Goal: Information Seeking & Learning: Find specific fact

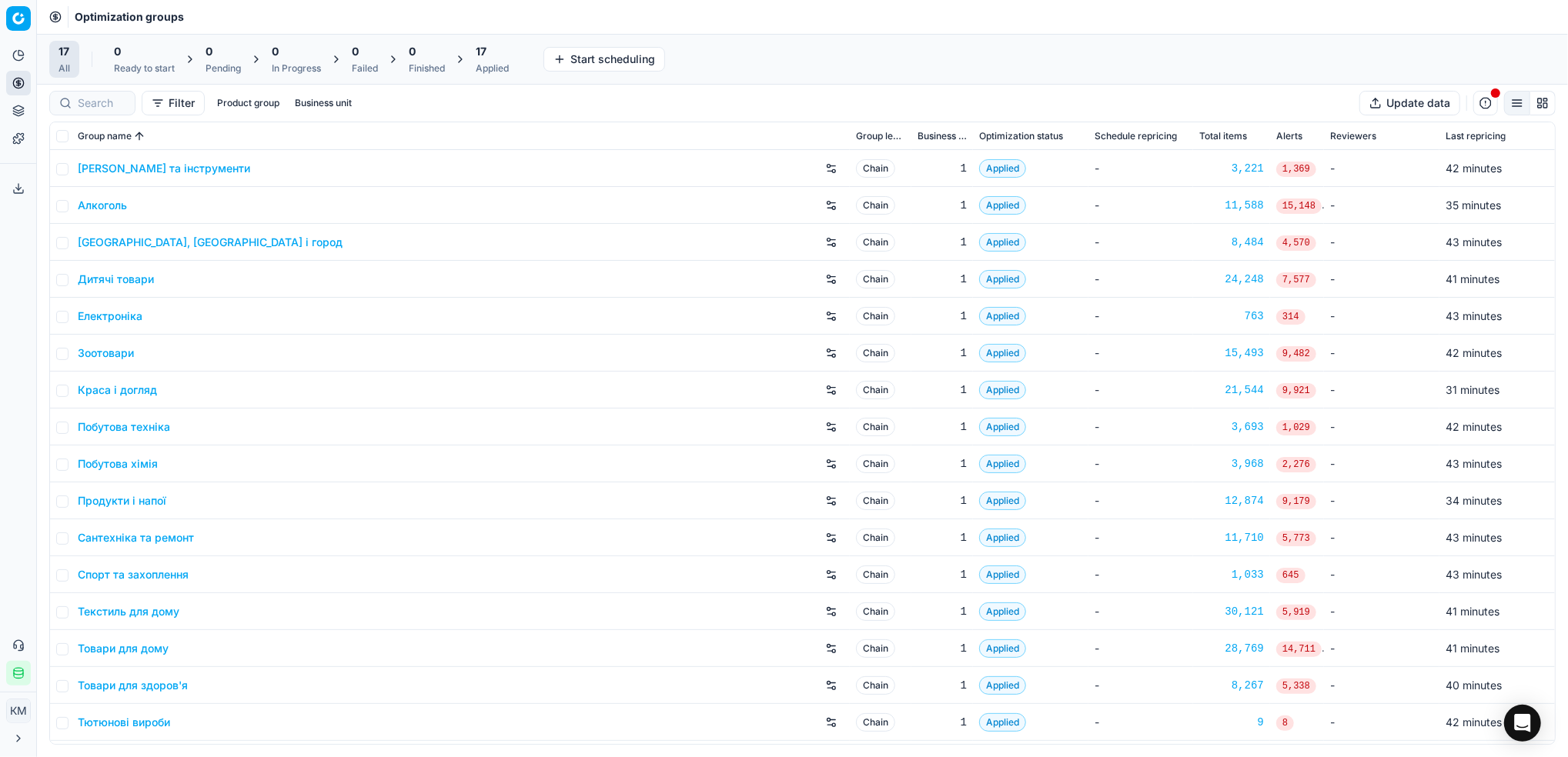
click at [134, 392] on link "Краса і догляд" at bounding box center [117, 390] width 79 height 15
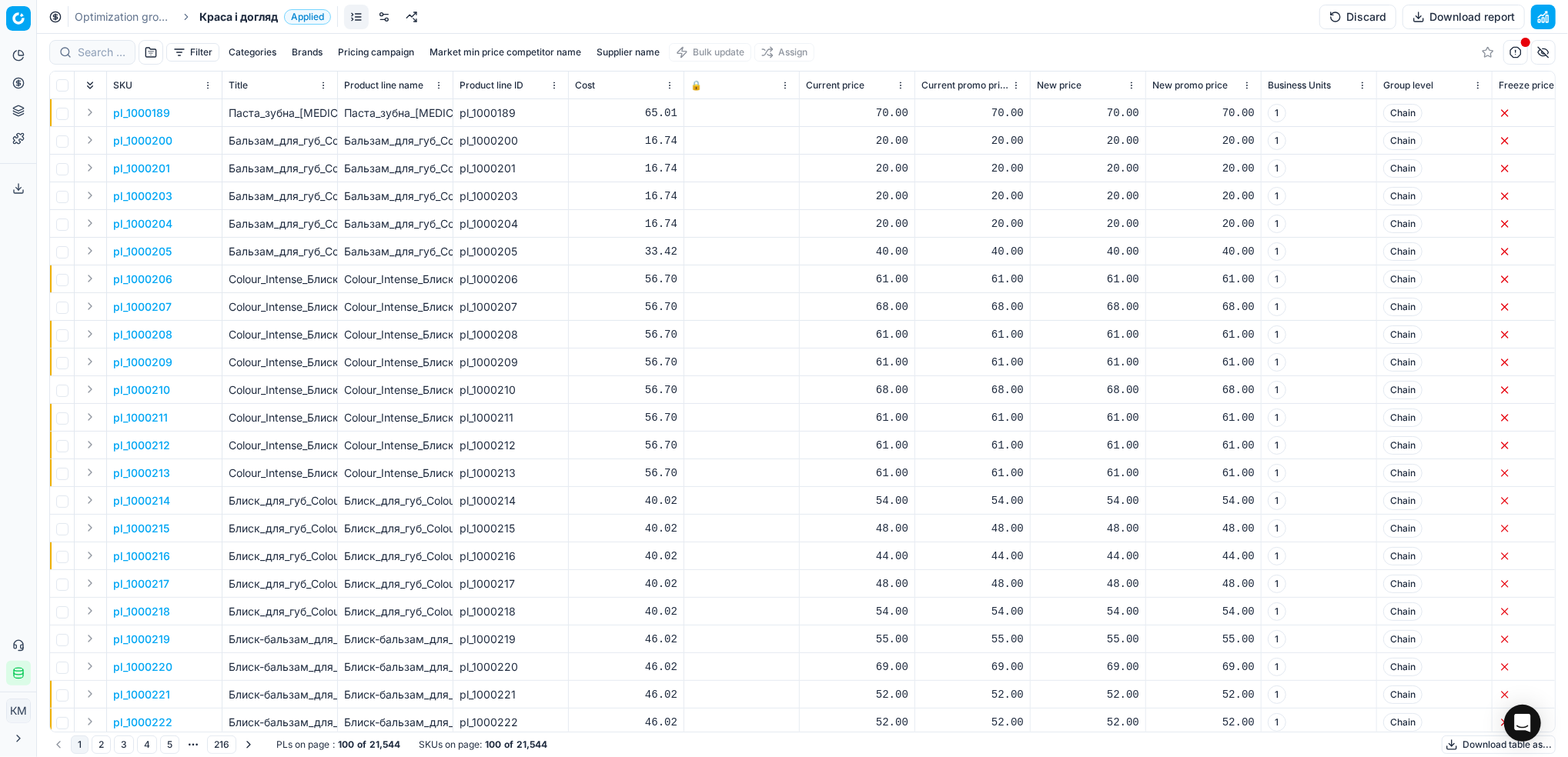
click at [102, 63] on div at bounding box center [92, 52] width 86 height 25
paste input "417258"
type input "417258"
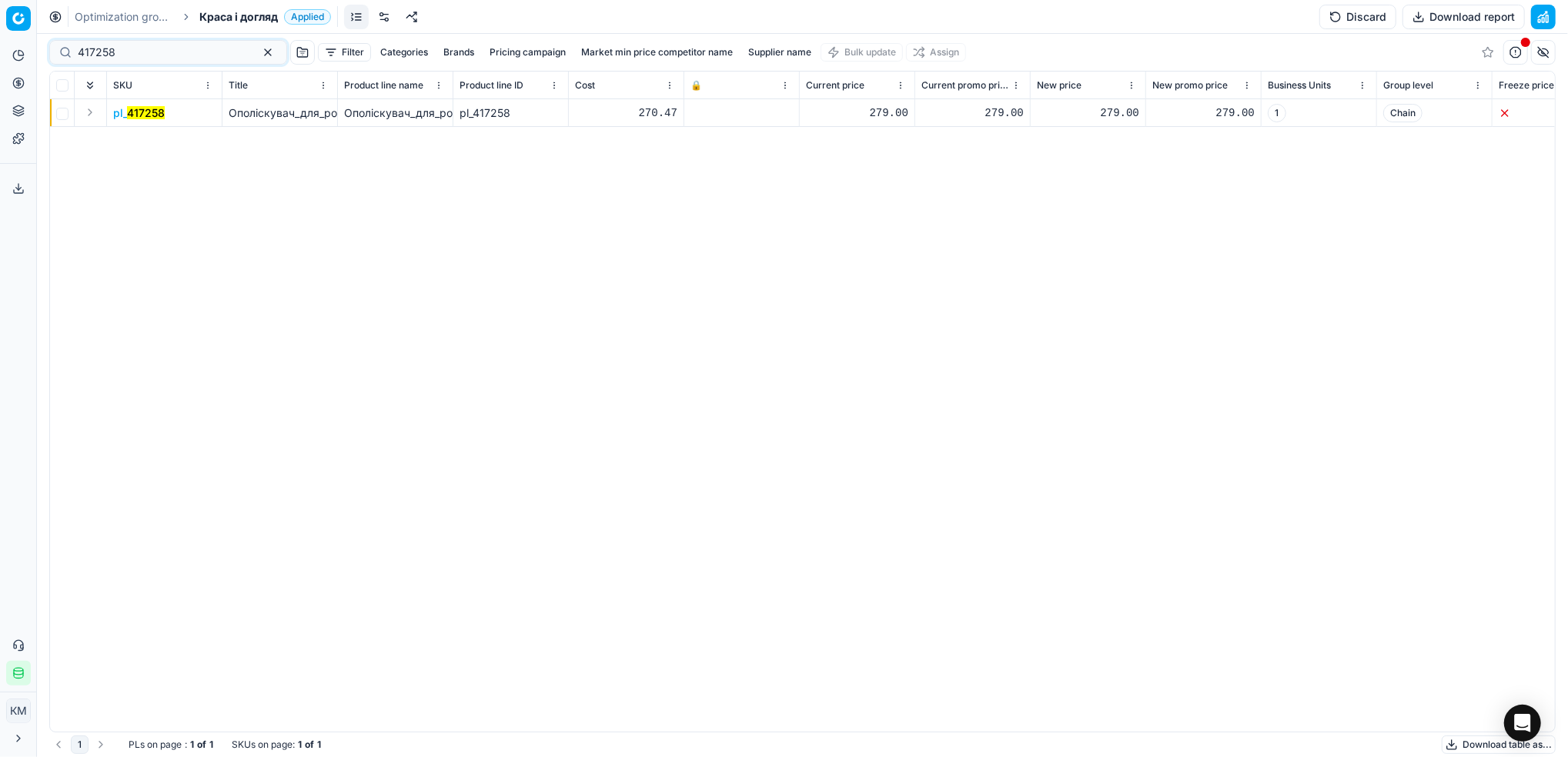
click at [157, 117] on mark "417258" at bounding box center [145, 112] width 38 height 13
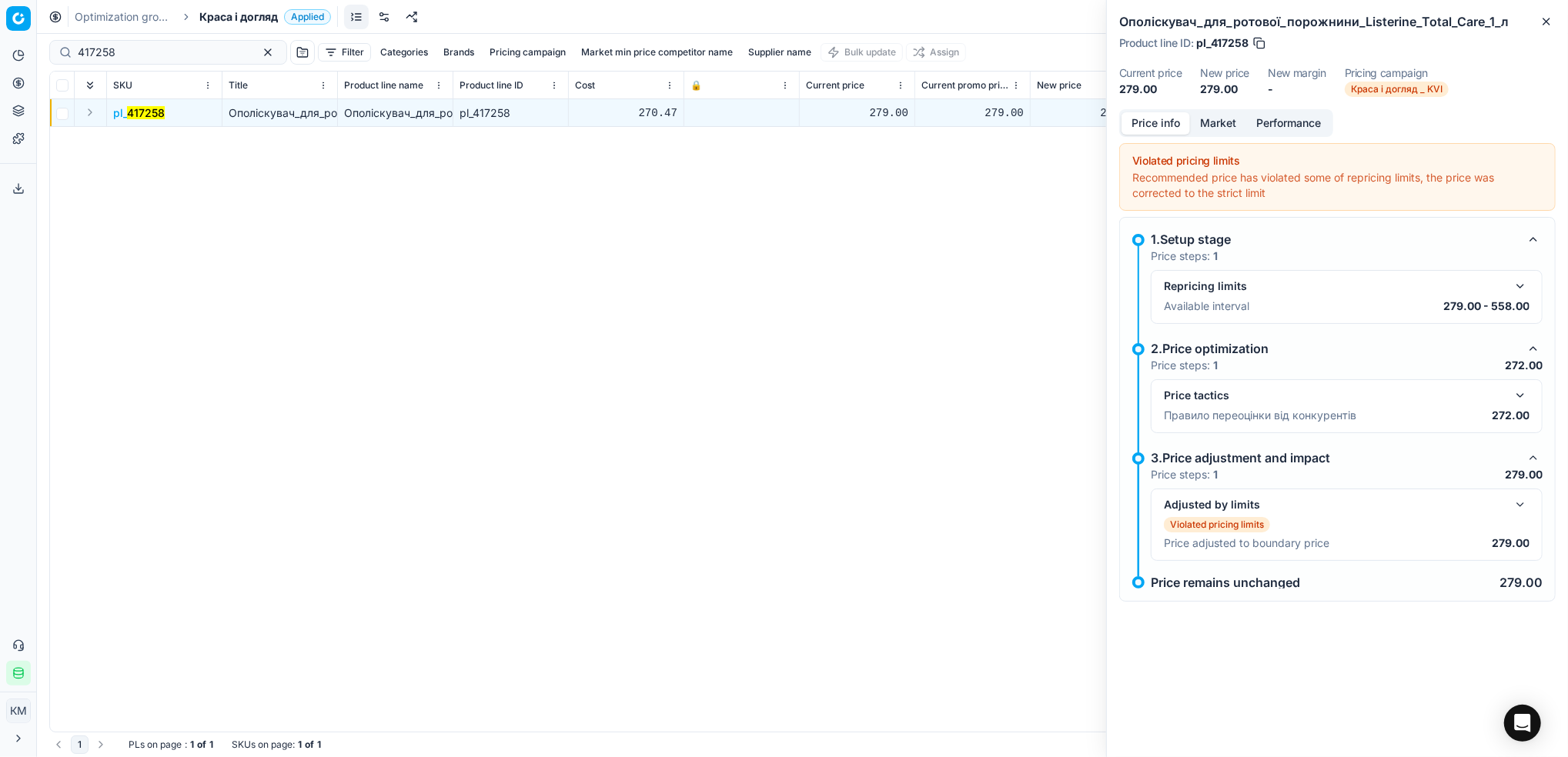
click at [1222, 125] on button "Market" at bounding box center [1218, 123] width 56 height 22
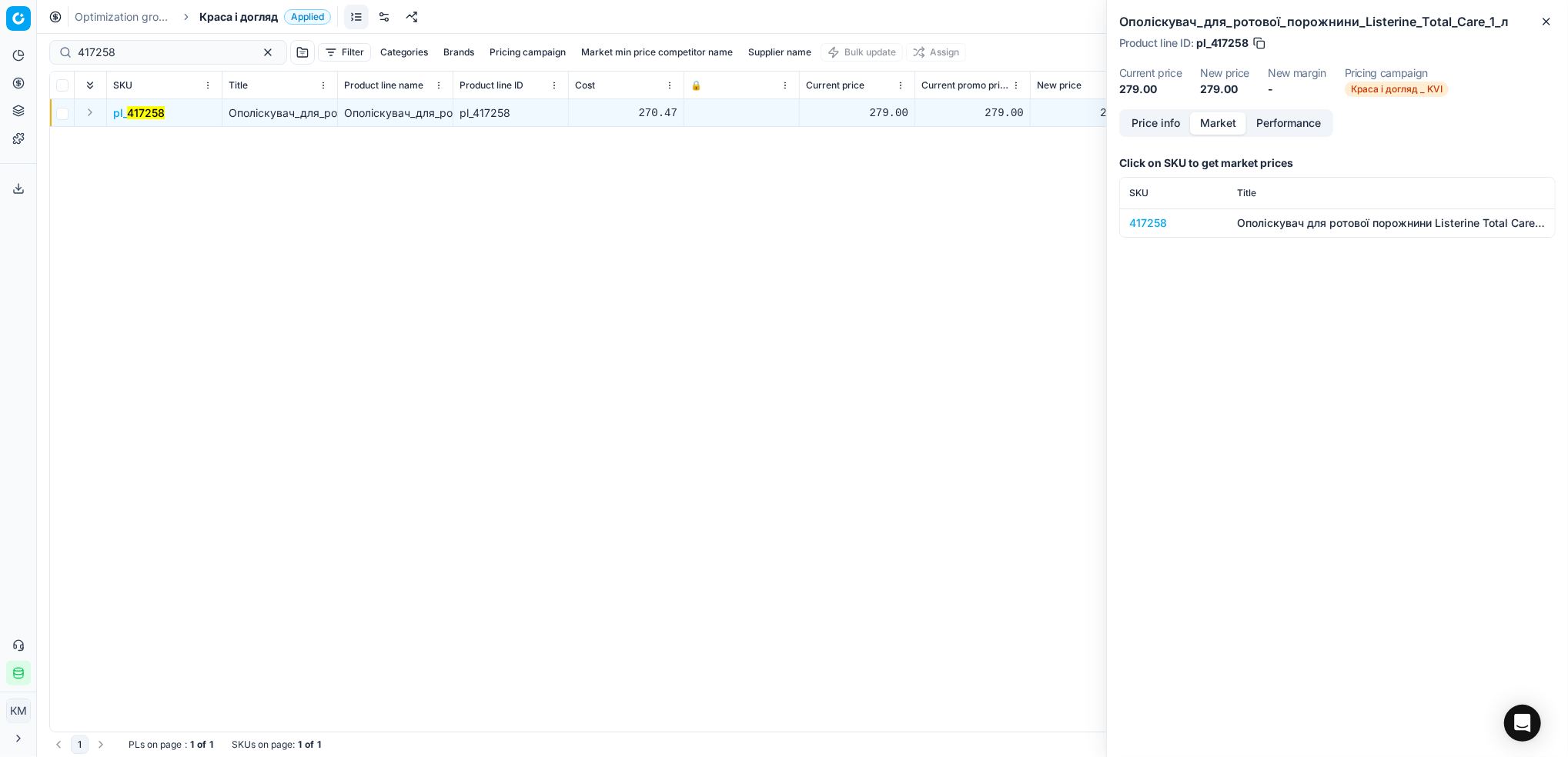
click at [1158, 224] on div "417258" at bounding box center [1174, 223] width 90 height 15
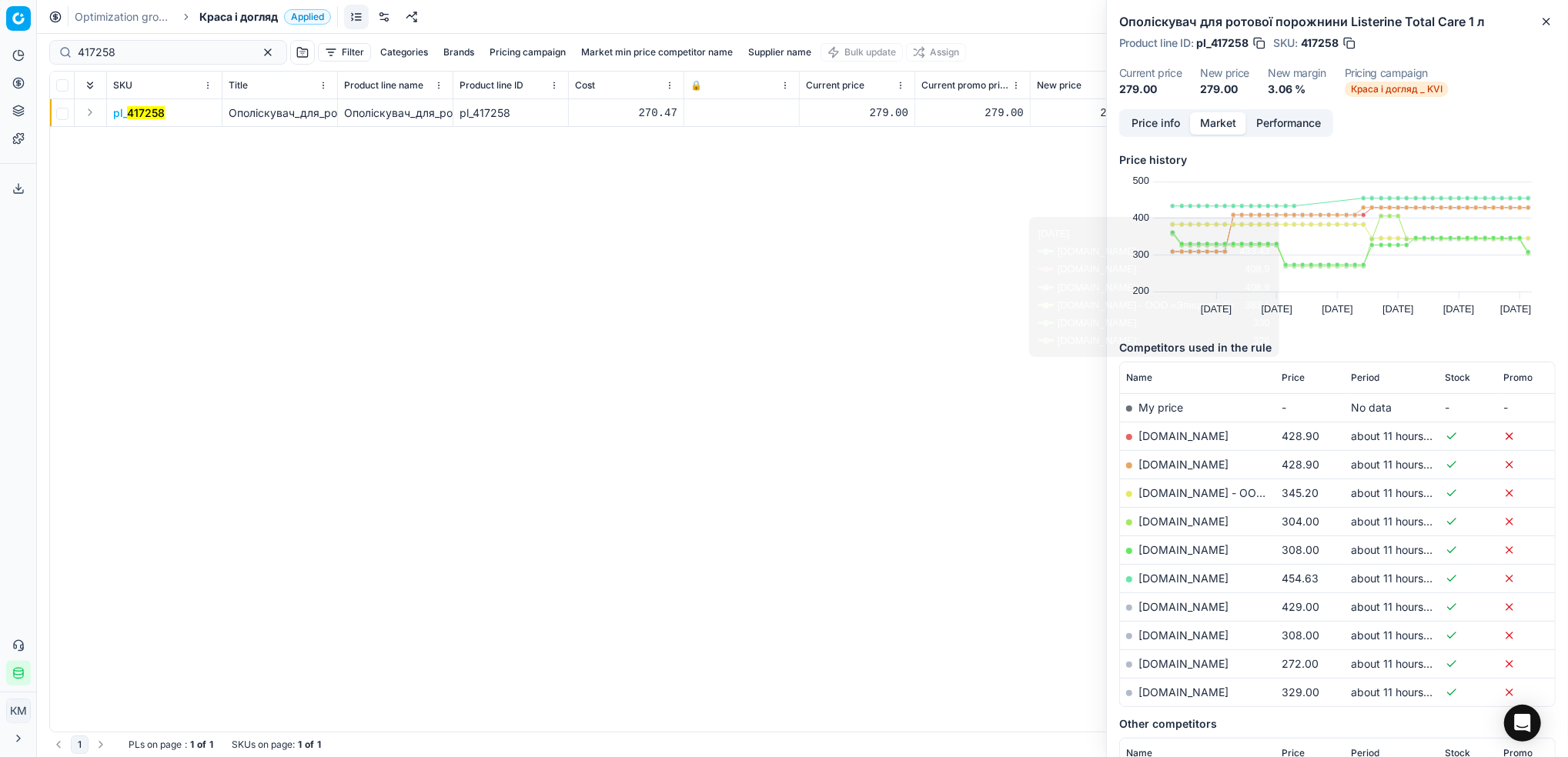
click at [763, 310] on div "pl_ 417258 Ополіскувач_для_ротової_порожнини_Listerine_Total_Care_1_л Ополіскув…" at bounding box center [802, 415] width 1505 height 633
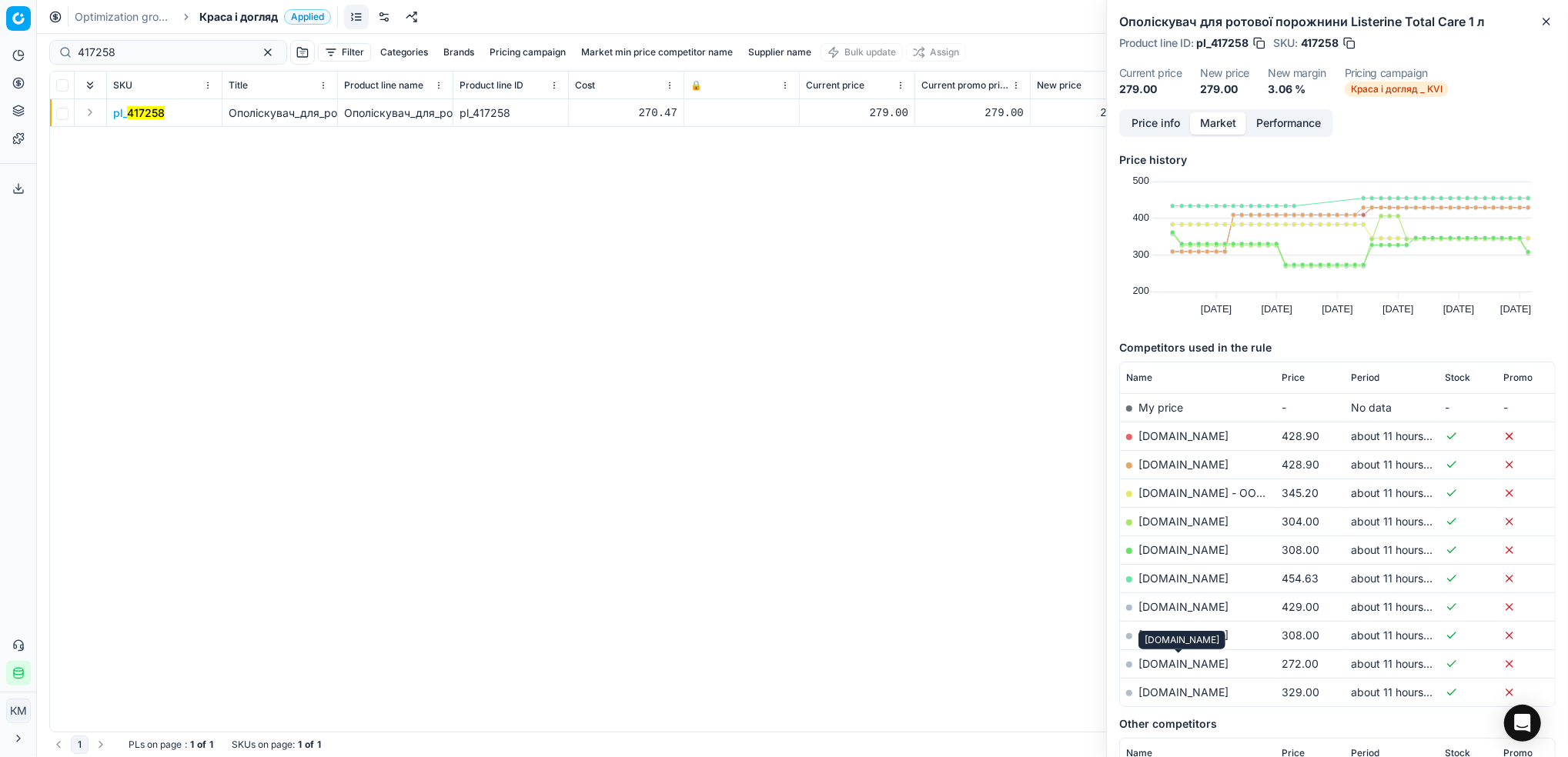
click at [1199, 668] on link "[DOMAIN_NAME]" at bounding box center [1183, 663] width 90 height 13
drag, startPoint x: 177, startPoint y: 57, endPoint x: 122, endPoint y: 11, distance: 71.7
click at [0, 41] on html "Pricing platform Analytics Pricing Product portfolio Templates Export service 7…" at bounding box center [784, 378] width 1568 height 757
